Goal: Transaction & Acquisition: Purchase product/service

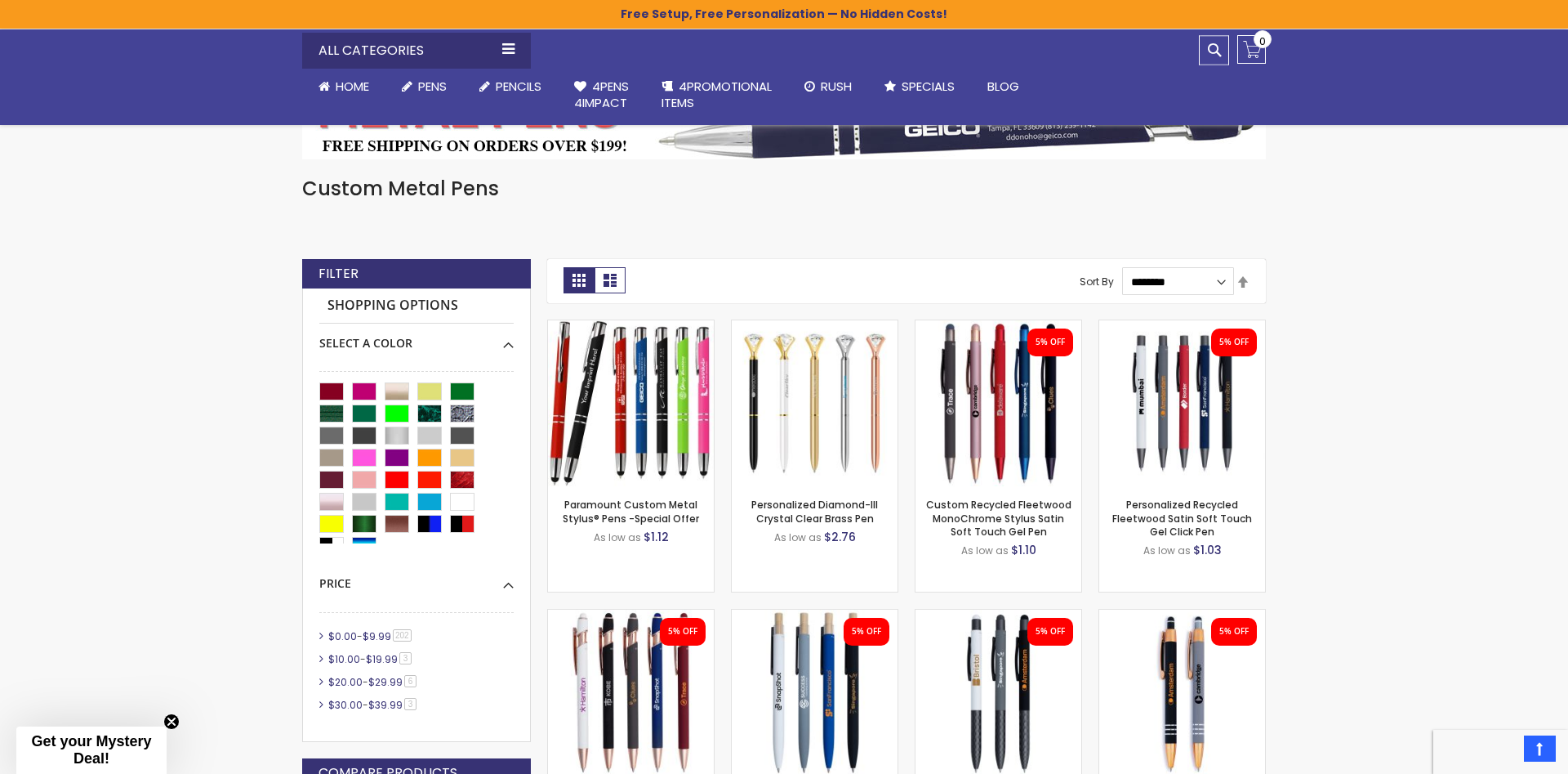
scroll to position [43, 0]
click at [464, 496] on div "White" at bounding box center [463, 500] width 25 height 18
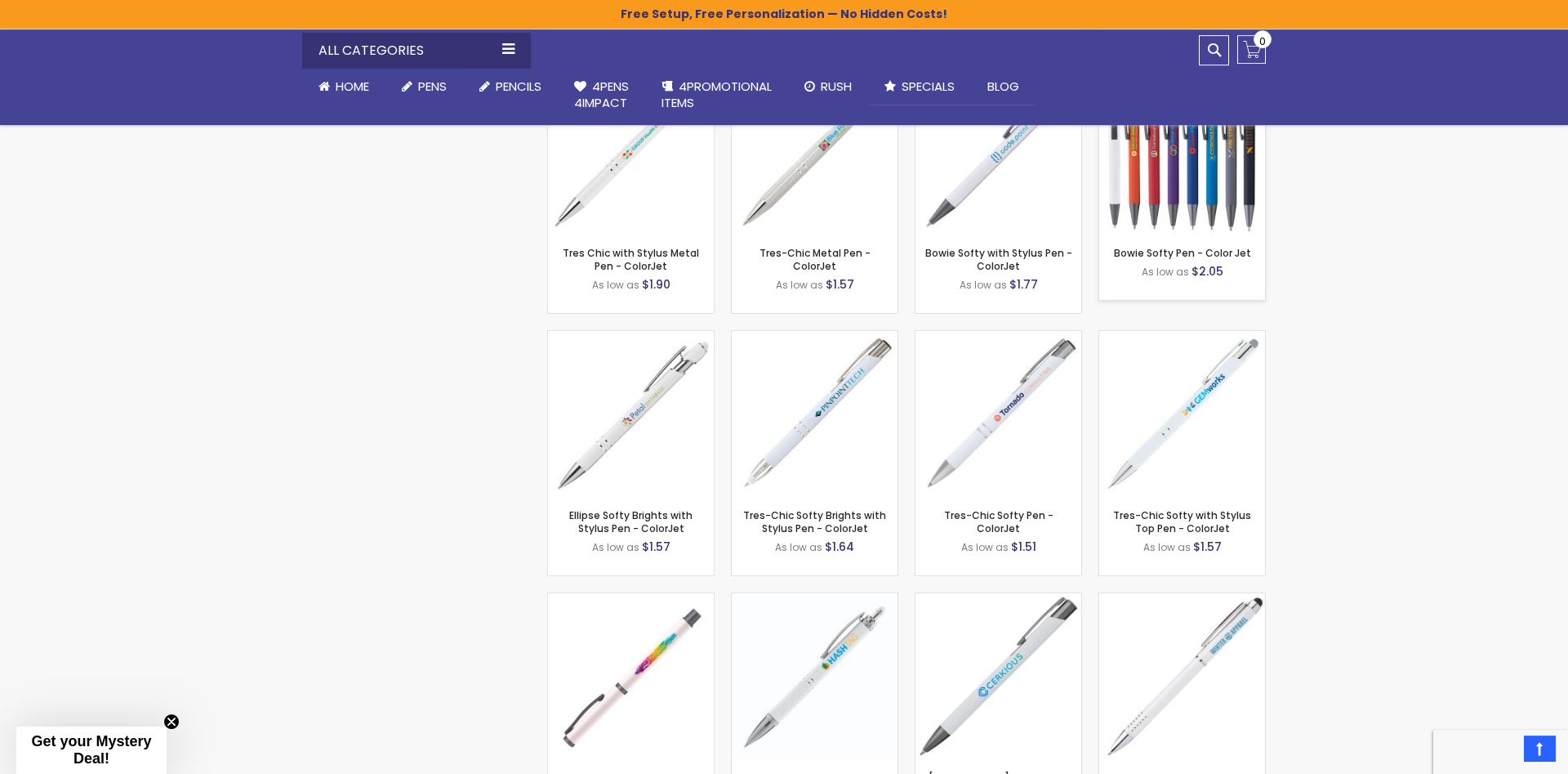
scroll to position [1333, 0]
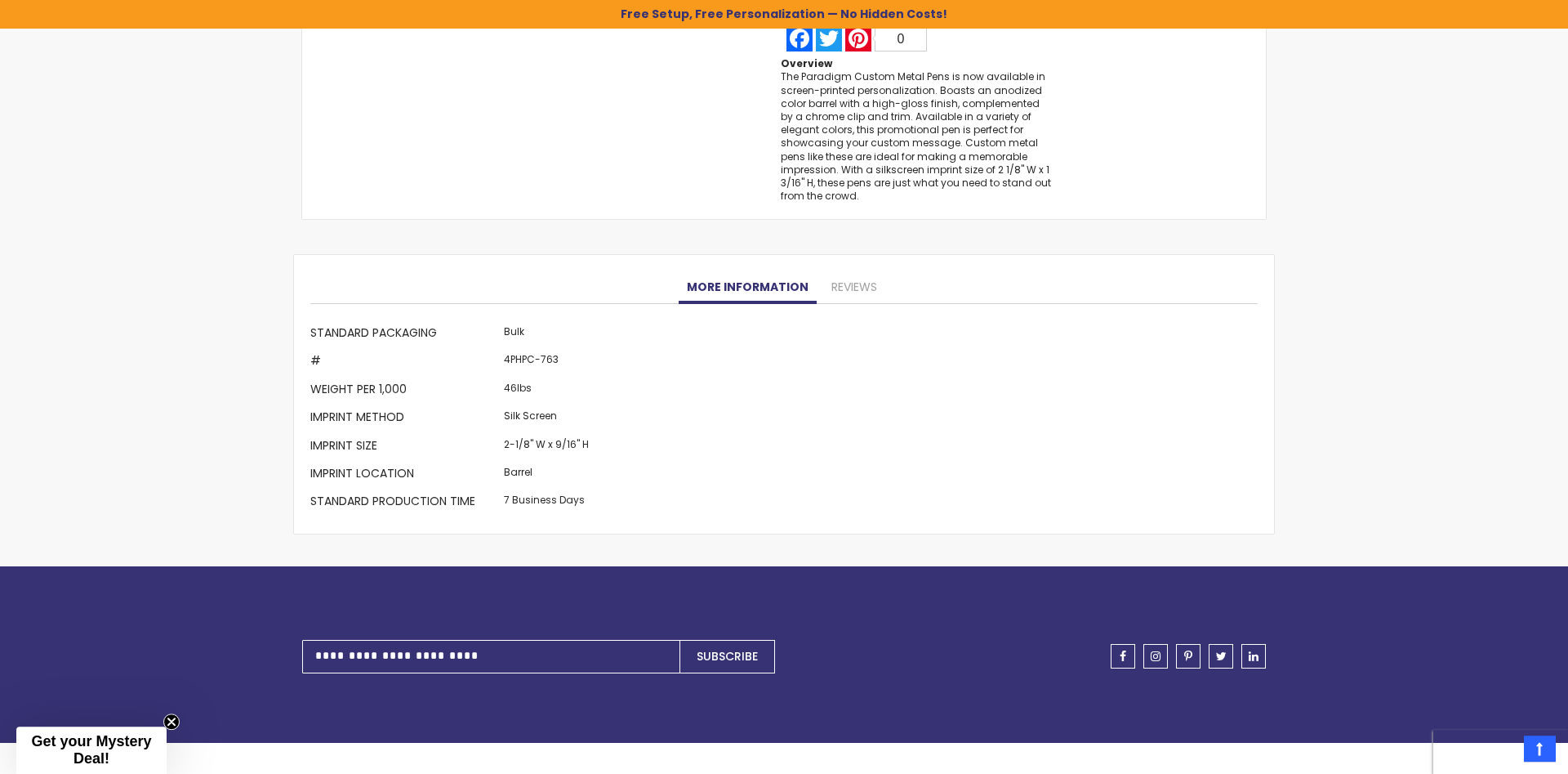
scroll to position [1583, 0]
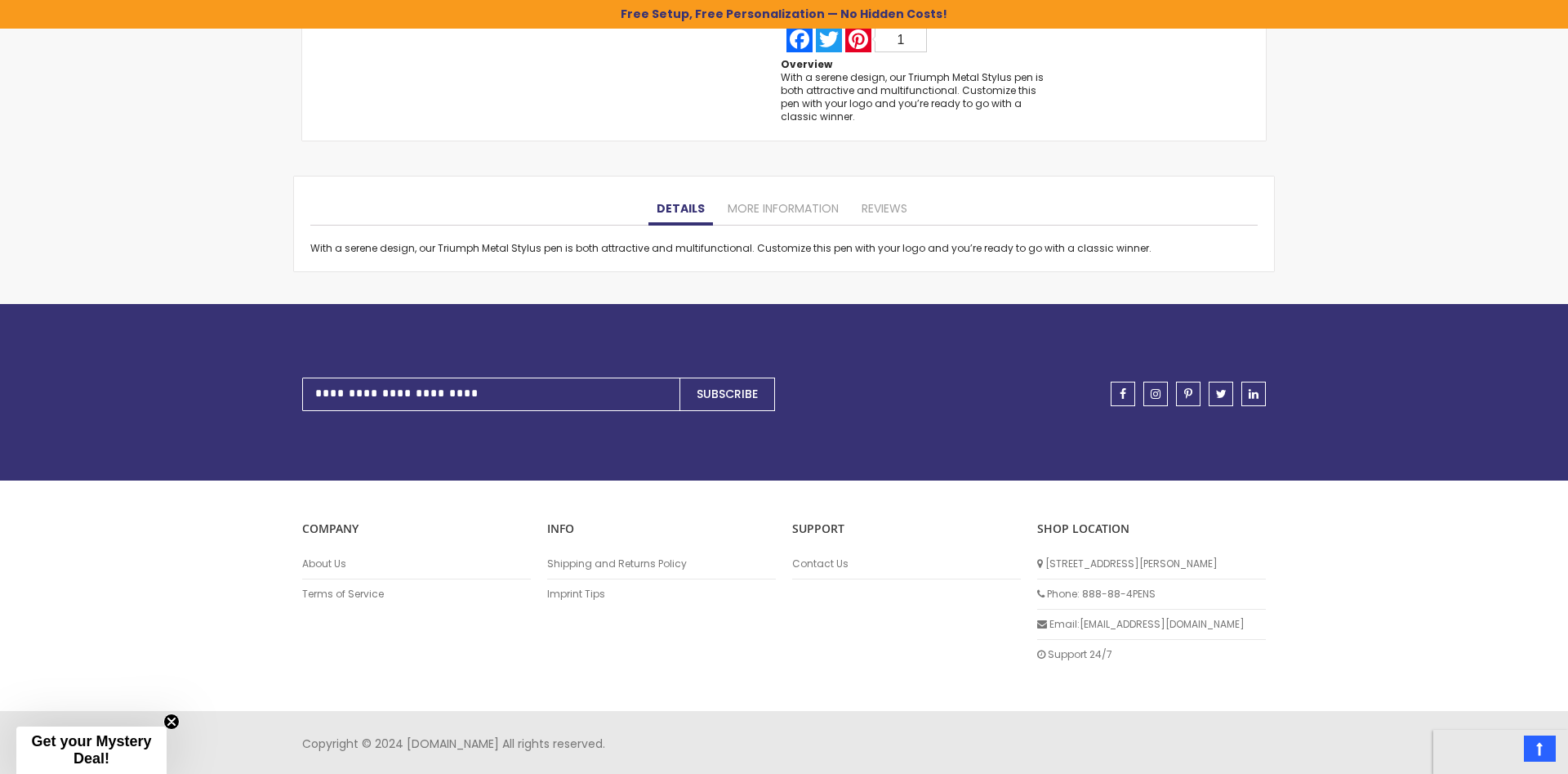
scroll to position [1238, 0]
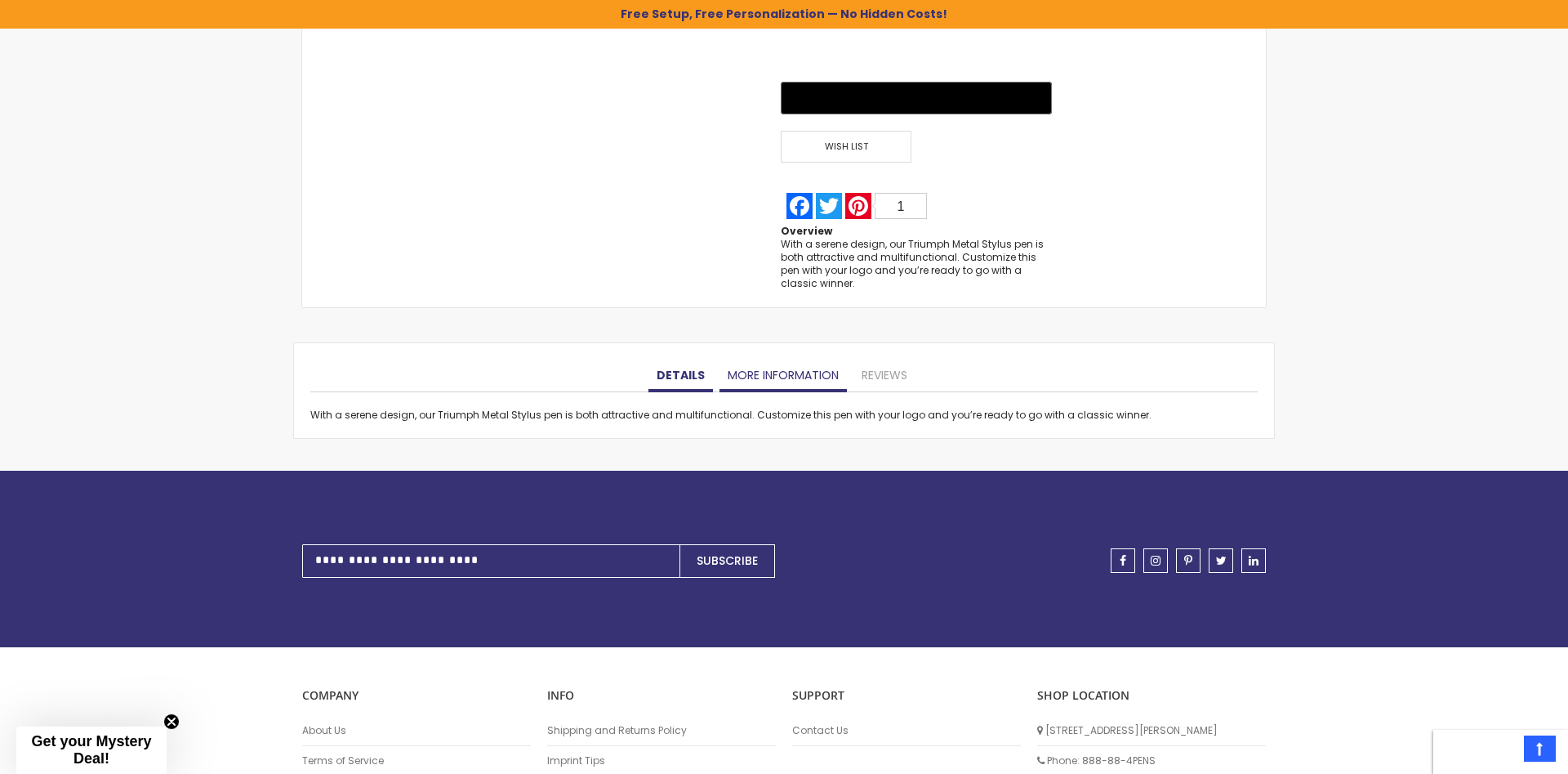
click at [827, 363] on link "More Information" at bounding box center [784, 376] width 128 height 32
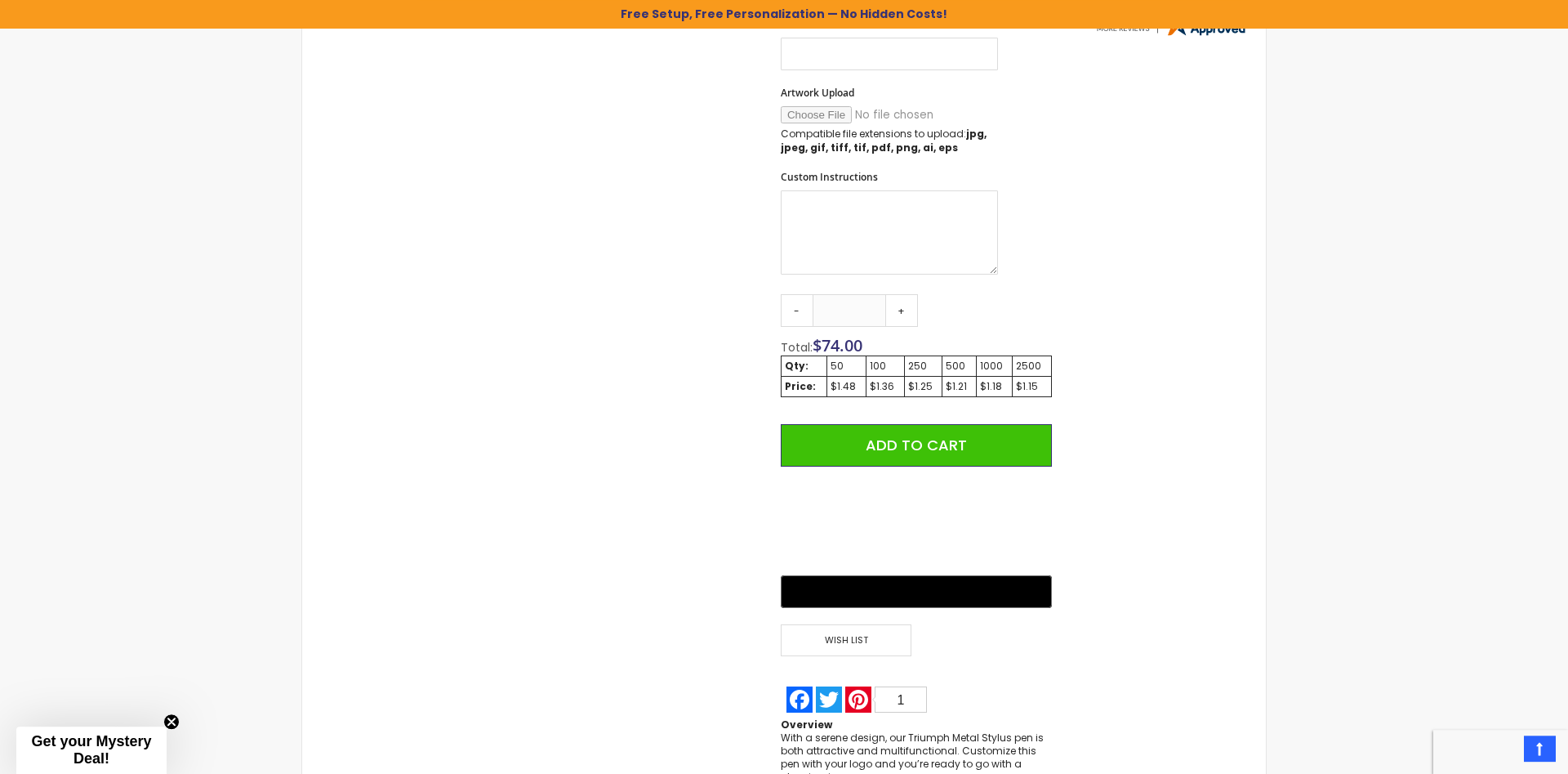
scroll to position [738, 0]
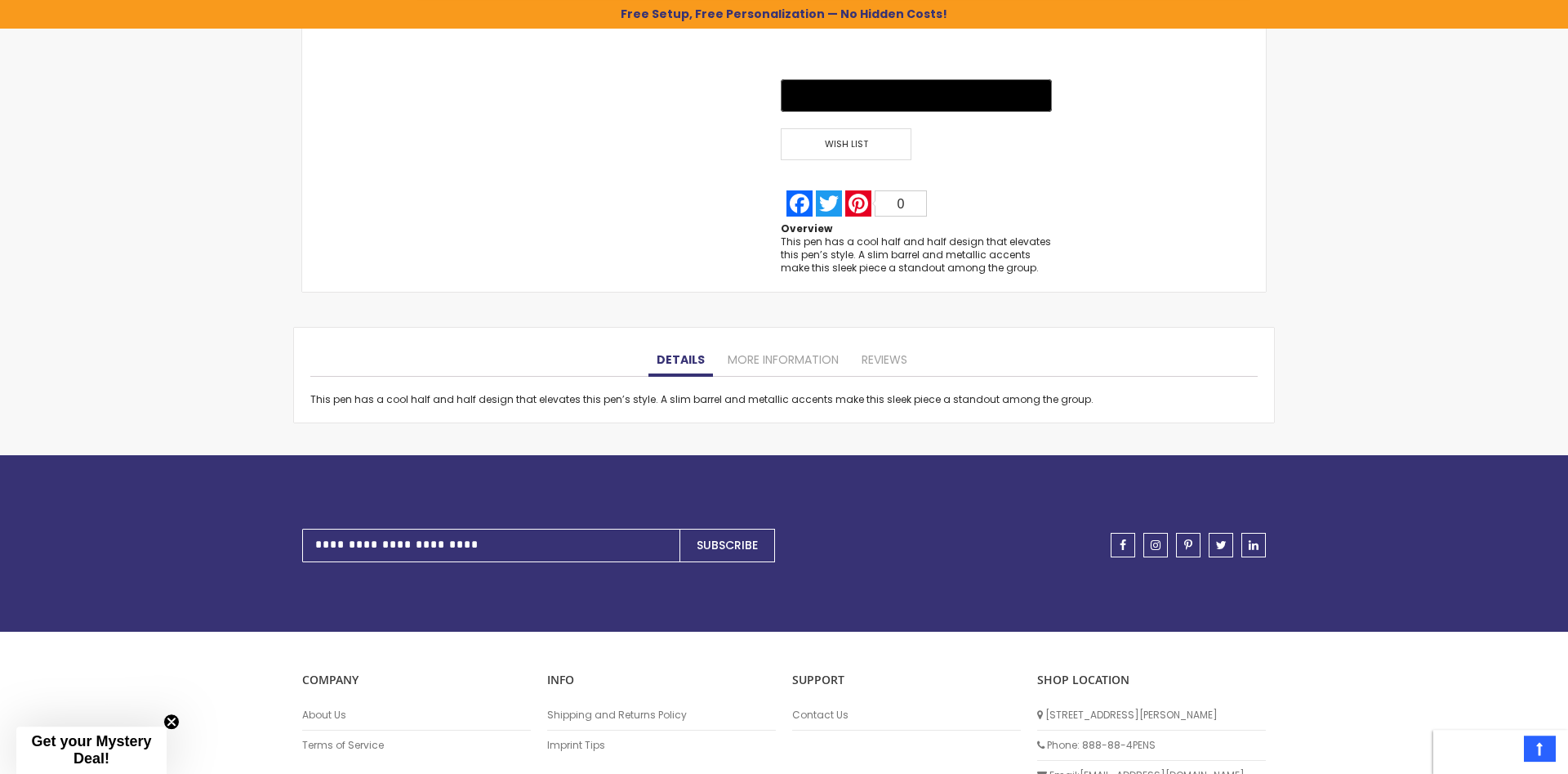
scroll to position [1333, 0]
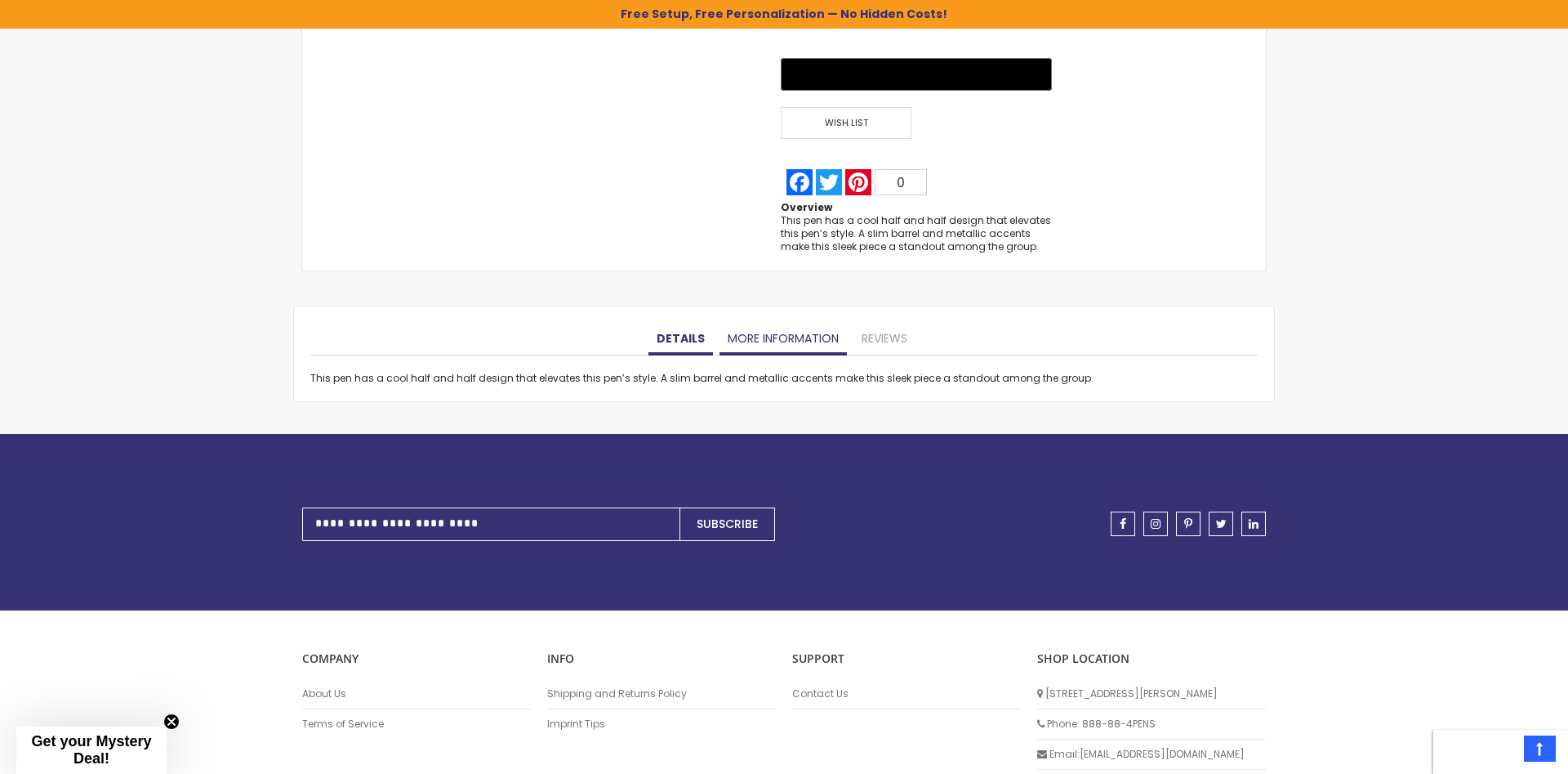
click at [764, 337] on link "More Information" at bounding box center [784, 339] width 128 height 32
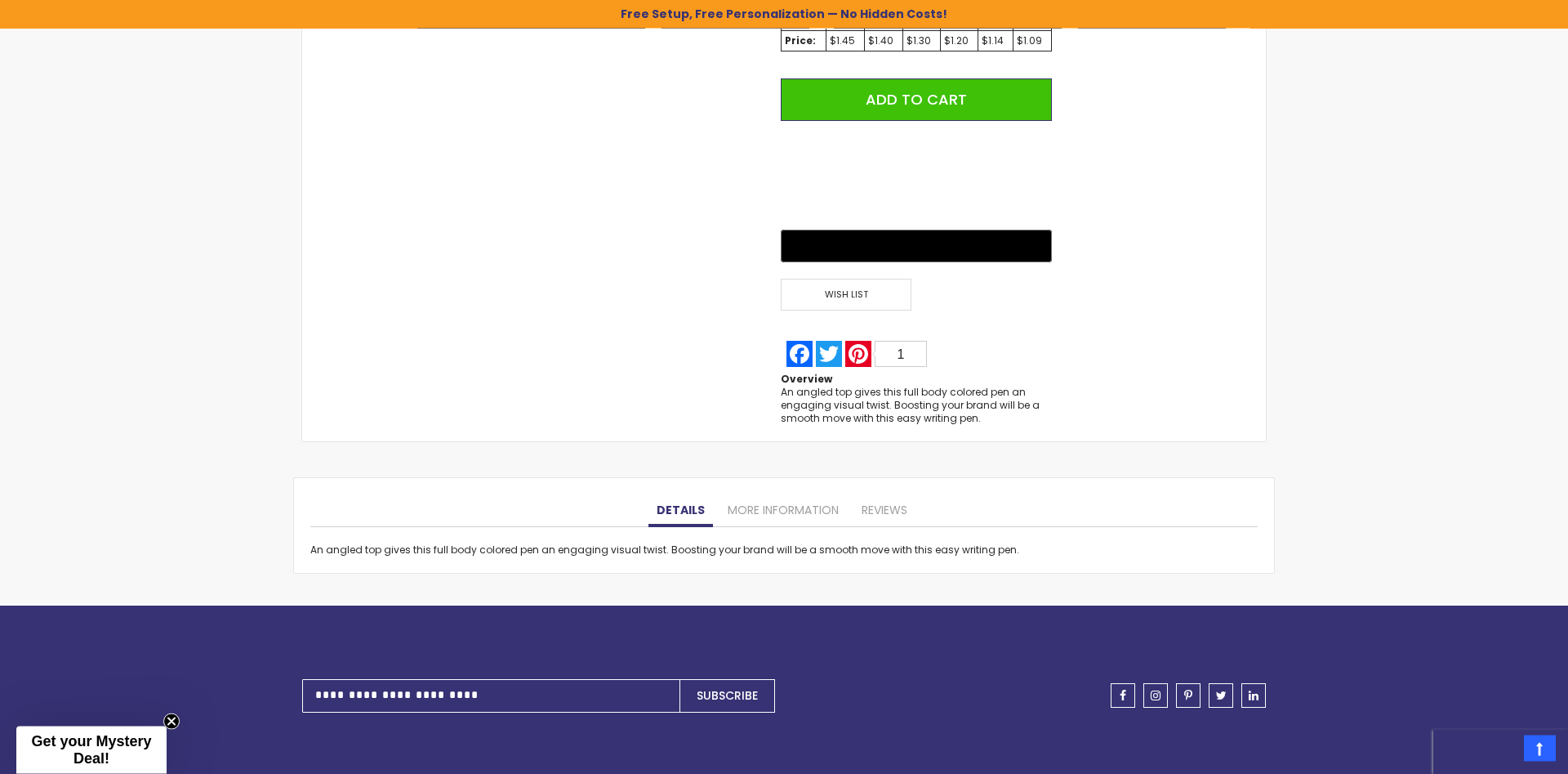
scroll to position [1250, 0]
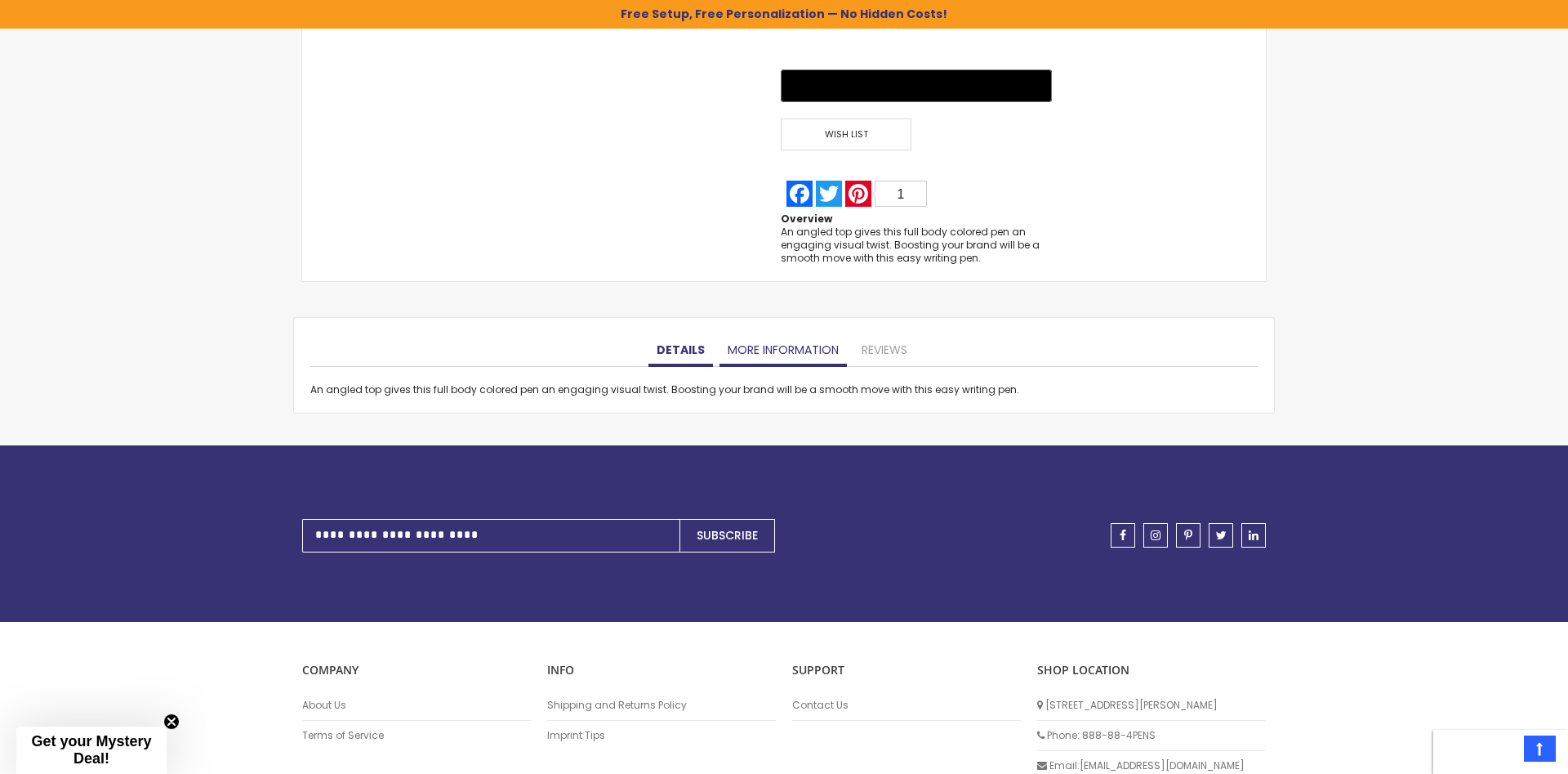
click at [788, 342] on link "More Information" at bounding box center [784, 350] width 128 height 32
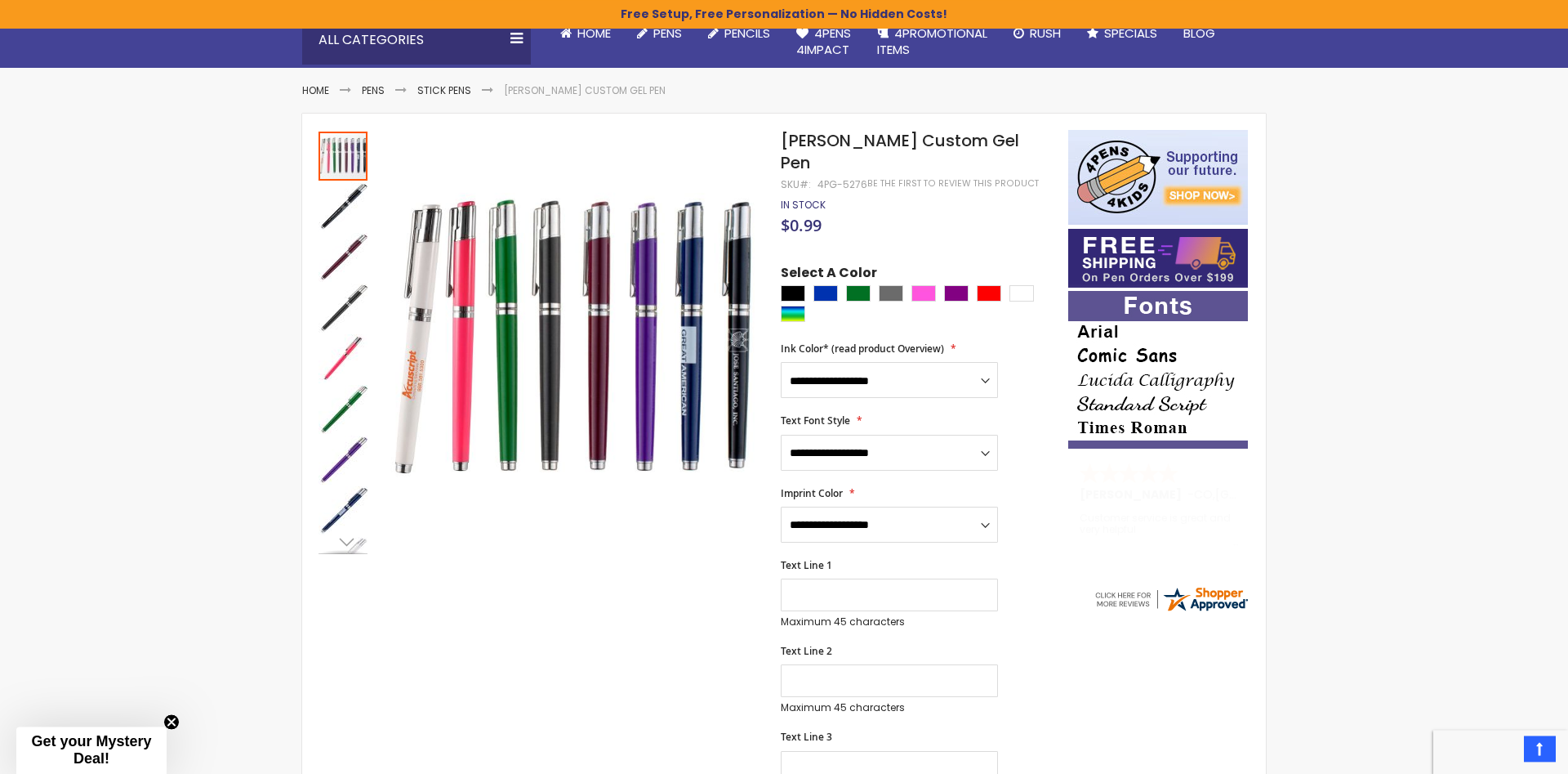
scroll to position [167, 0]
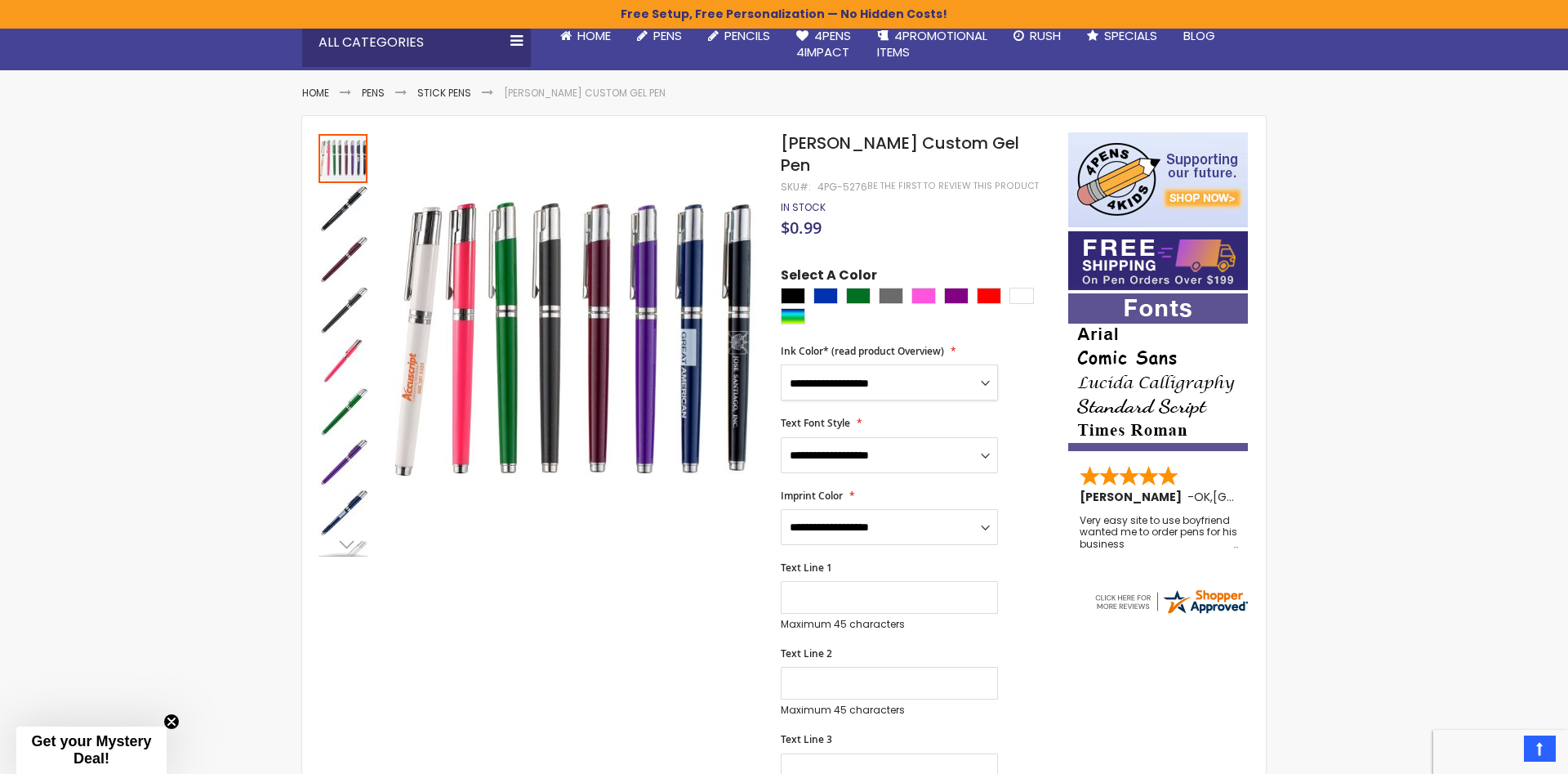
click at [781, 365] on select "**********" at bounding box center [889, 383] width 218 height 36
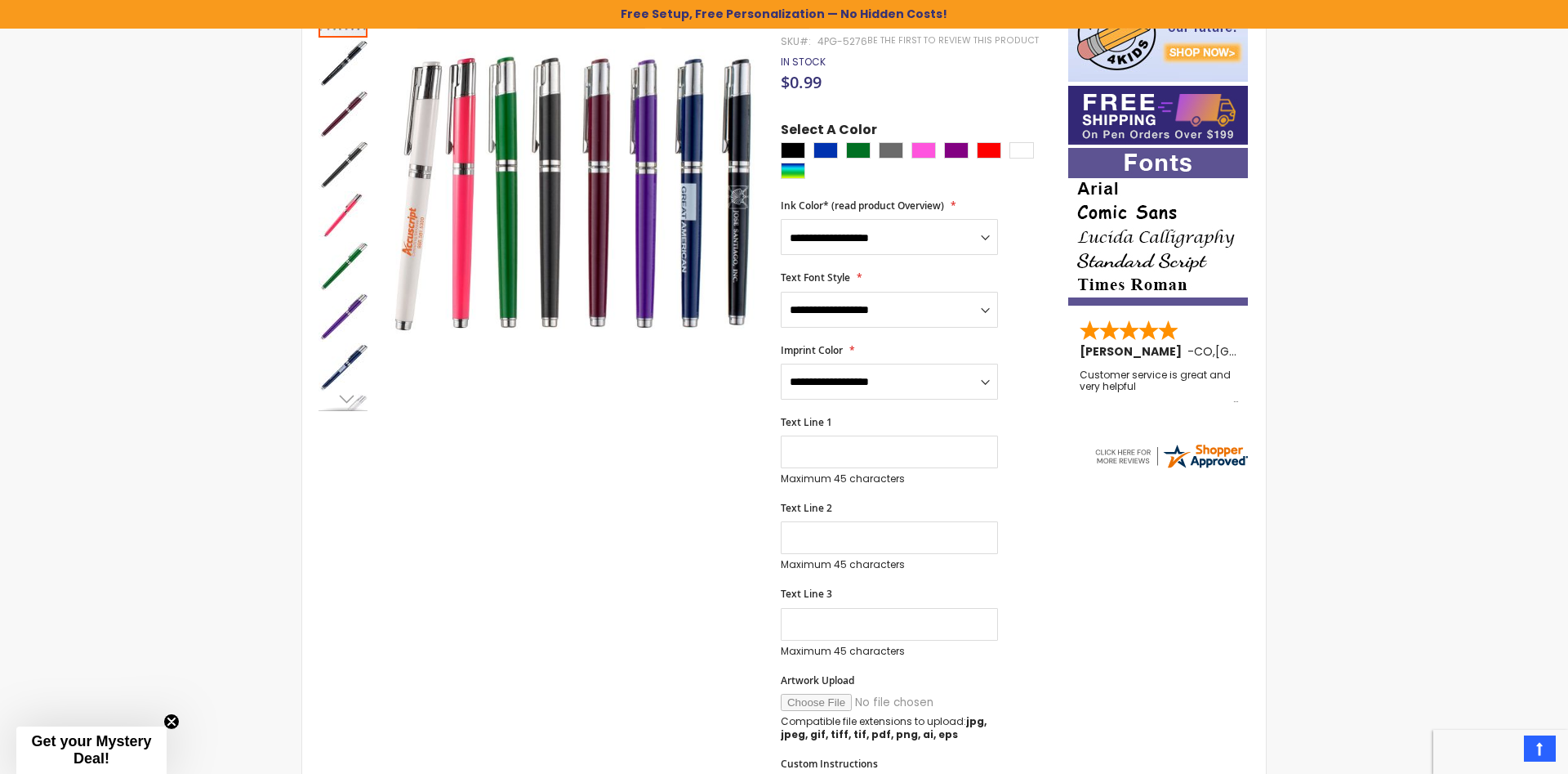
scroll to position [333, 0]
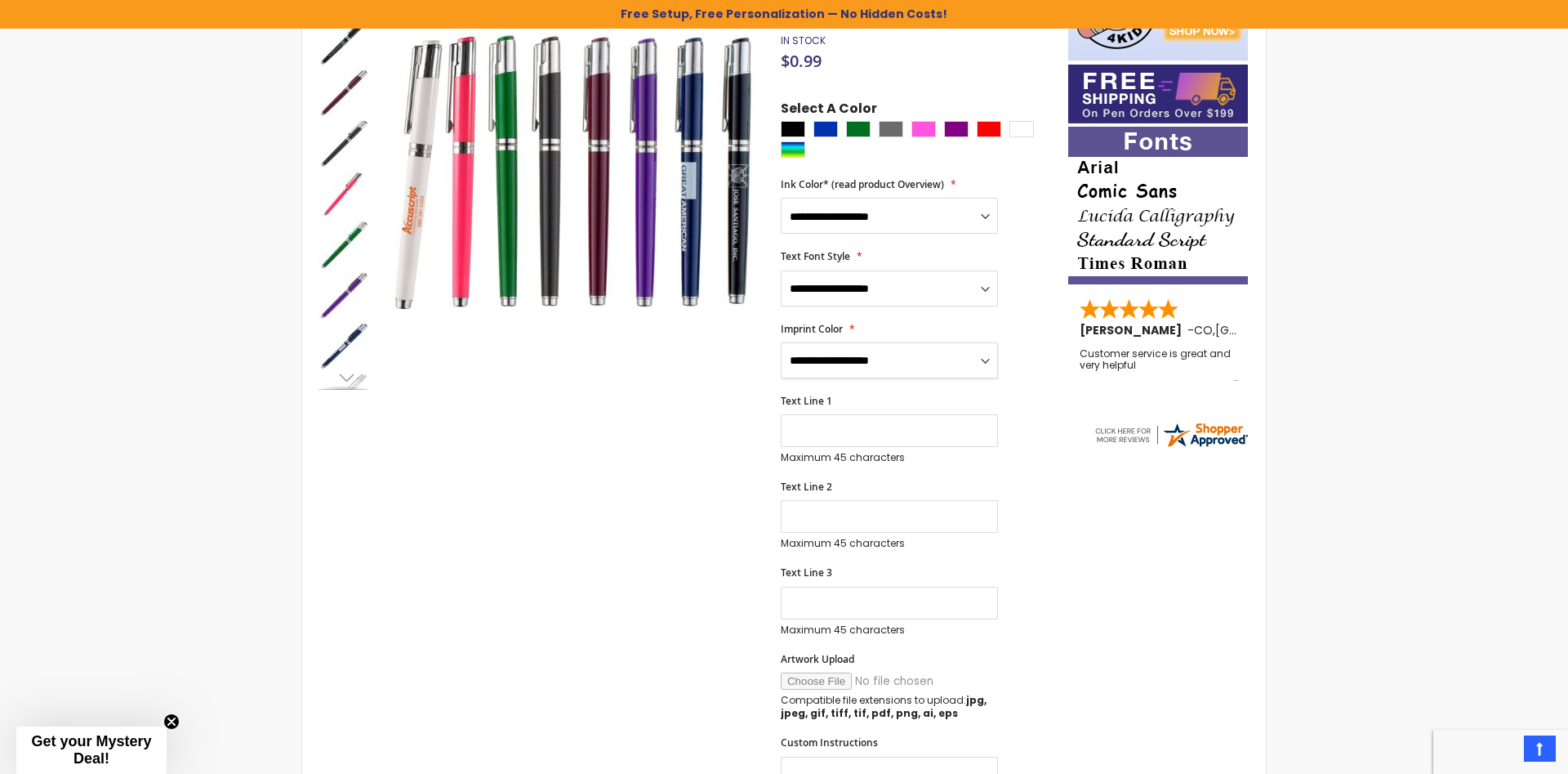
click at [781, 343] on select "**********" at bounding box center [889, 361] width 218 height 36
click at [672, 675] on div "Skip to the end of the images gallery Skip to the beginning of the images galle…" at bounding box center [685, 683] width 750 height 1436
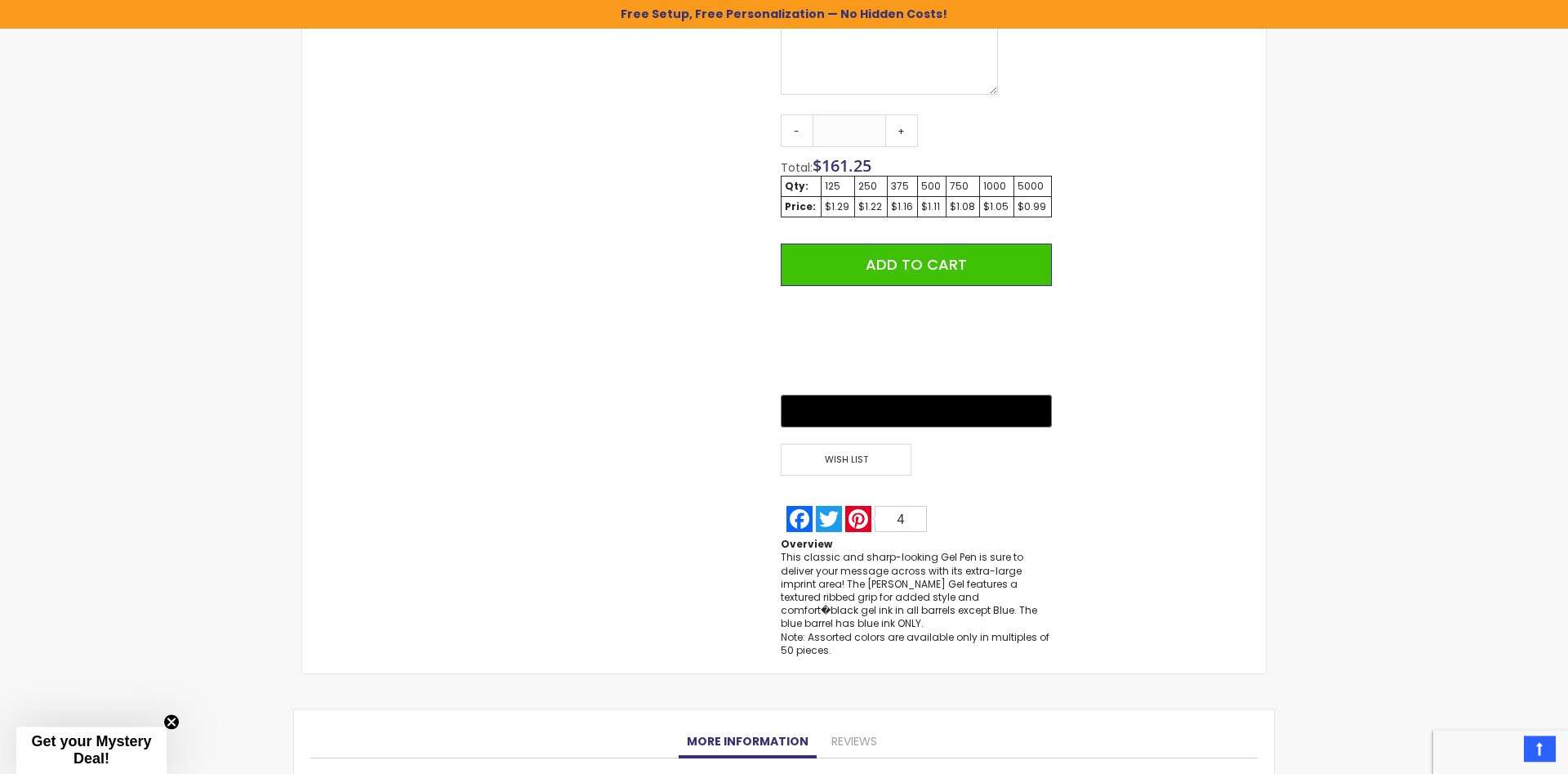
scroll to position [1333, 0]
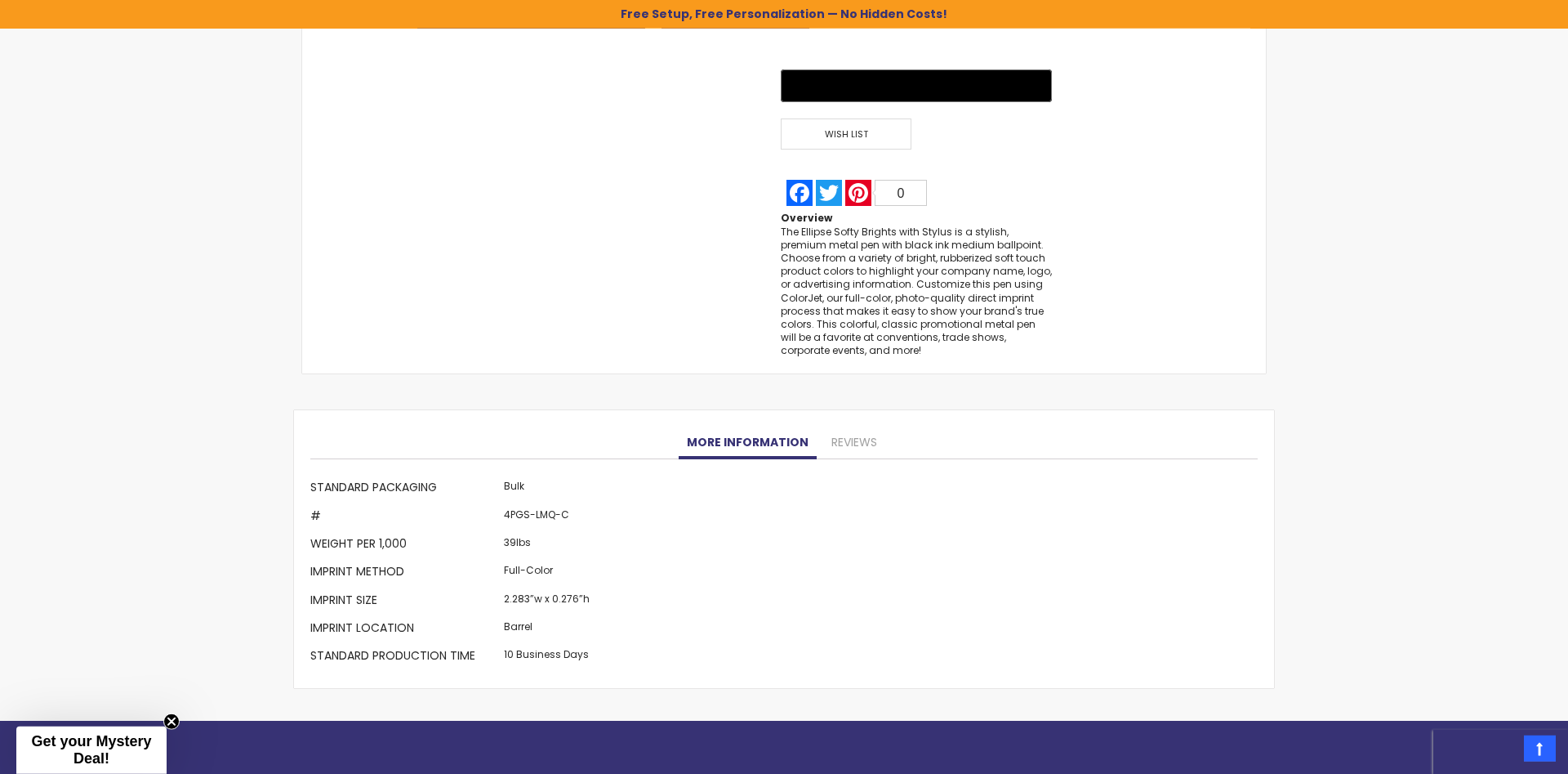
scroll to position [1499, 0]
